Goal: Information Seeking & Learning: Check status

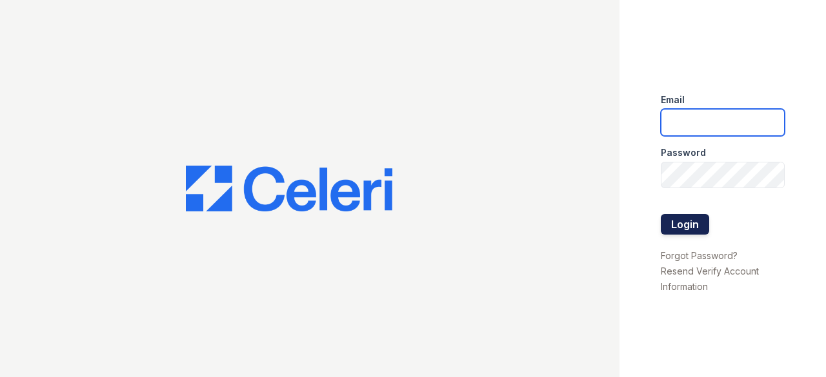
type input "[EMAIL_ADDRESS][DOMAIN_NAME]"
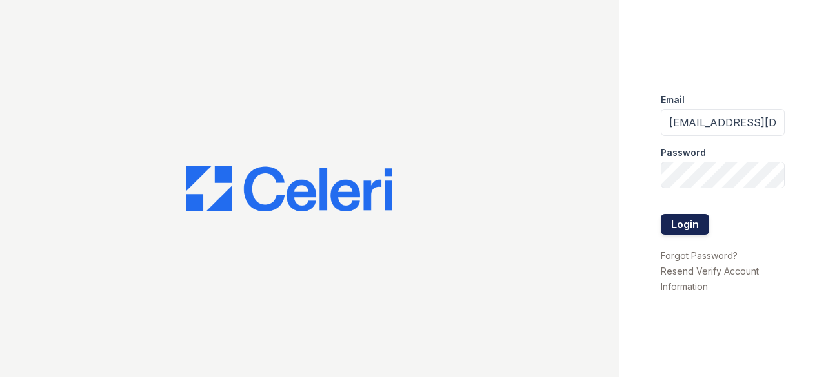
click at [688, 230] on button "Login" at bounding box center [684, 224] width 48 height 21
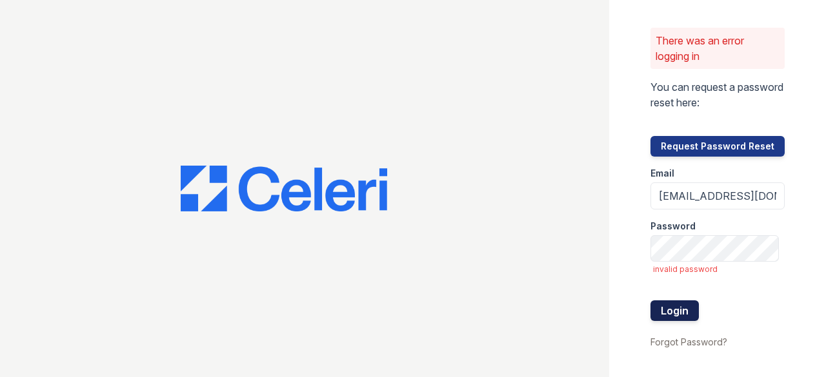
click at [678, 302] on button "Login" at bounding box center [674, 311] width 48 height 21
click at [682, 310] on button "Login" at bounding box center [674, 311] width 48 height 21
click at [609, 296] on div "There was an error logging in You can request a password reset here: Request Pa…" at bounding box center [717, 188] width 217 height 377
click at [679, 315] on button "Login" at bounding box center [674, 311] width 48 height 21
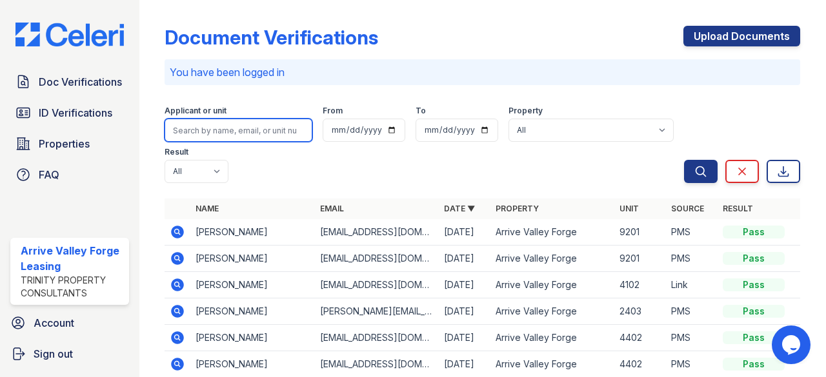
click at [208, 135] on input "search" at bounding box center [238, 130] width 148 height 23
type input "[PERSON_NAME]"
click at [684, 160] on button "Search" at bounding box center [701, 171] width 34 height 23
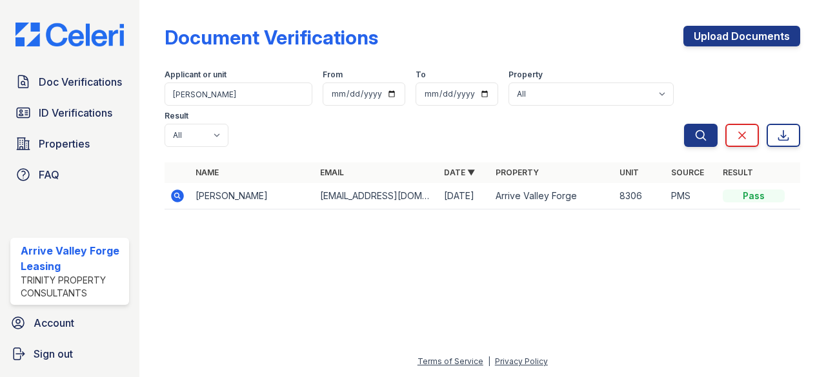
click at [181, 199] on icon at bounding box center [178, 196] width 13 height 13
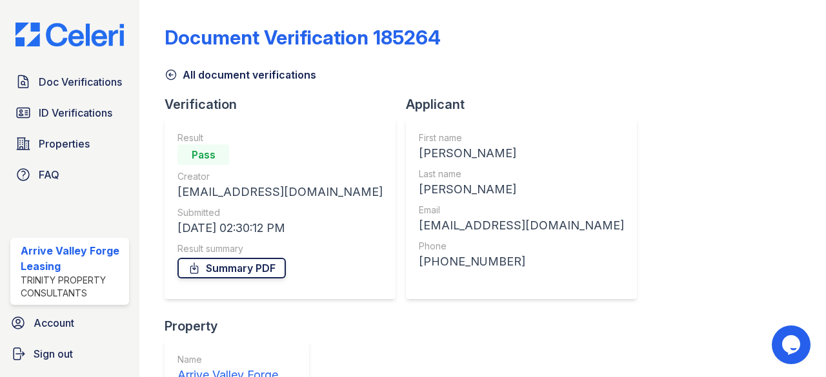
click at [248, 266] on link "Summary PDF" at bounding box center [231, 268] width 108 height 21
click at [172, 74] on icon at bounding box center [170, 74] width 13 height 13
drag, startPoint x: 172, startPoint y: 74, endPoint x: 132, endPoint y: 91, distance: 43.6
click at [166, 74] on icon at bounding box center [170, 74] width 13 height 13
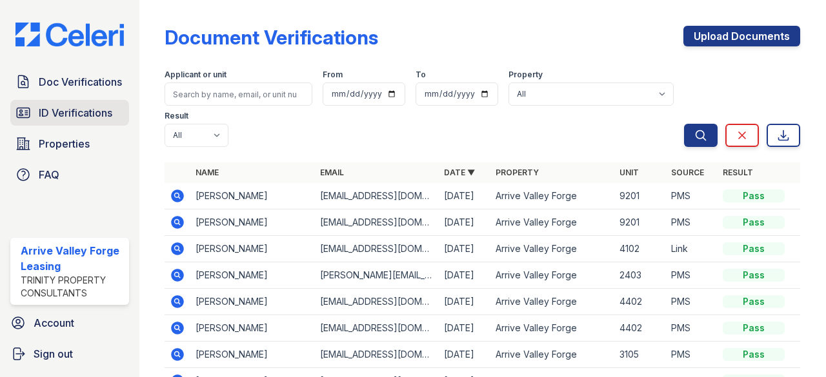
click at [95, 108] on span "ID Verifications" at bounding box center [76, 112] width 74 height 15
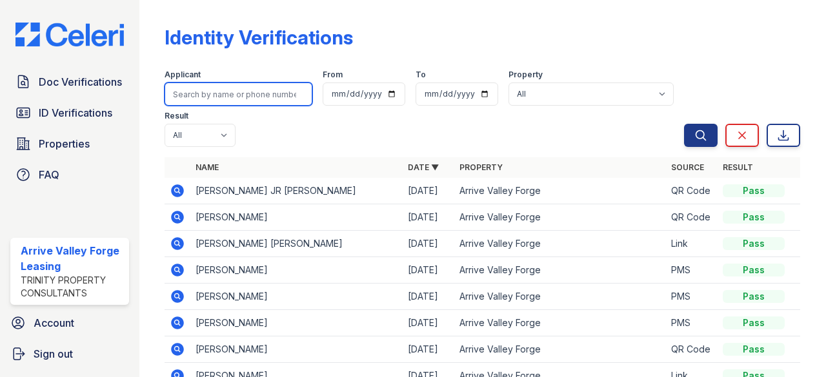
click at [223, 90] on input "search" at bounding box center [238, 94] width 148 height 23
type input "meyer"
click at [684, 124] on button "Search" at bounding box center [701, 135] width 34 height 23
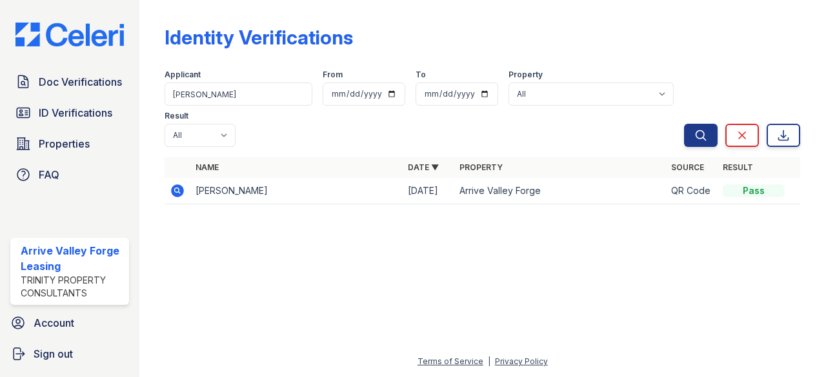
click at [178, 190] on icon at bounding box center [176, 189] width 3 height 3
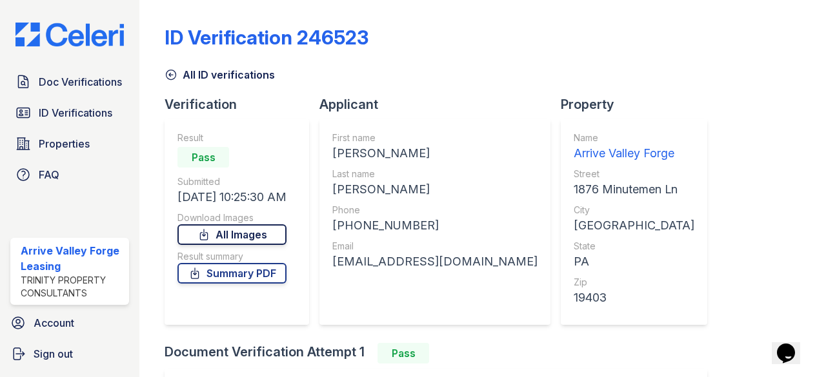
click at [266, 230] on link "All Images" at bounding box center [231, 234] width 109 height 21
